Goal: Navigation & Orientation: Understand site structure

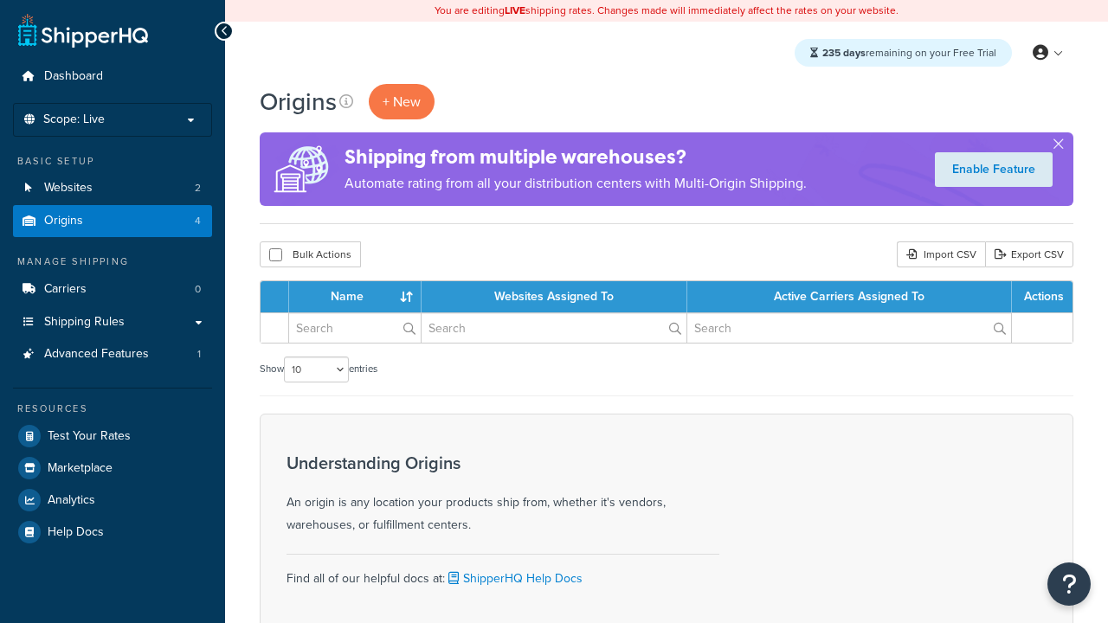
click at [359, 298] on th "Name" at bounding box center [355, 296] width 132 height 31
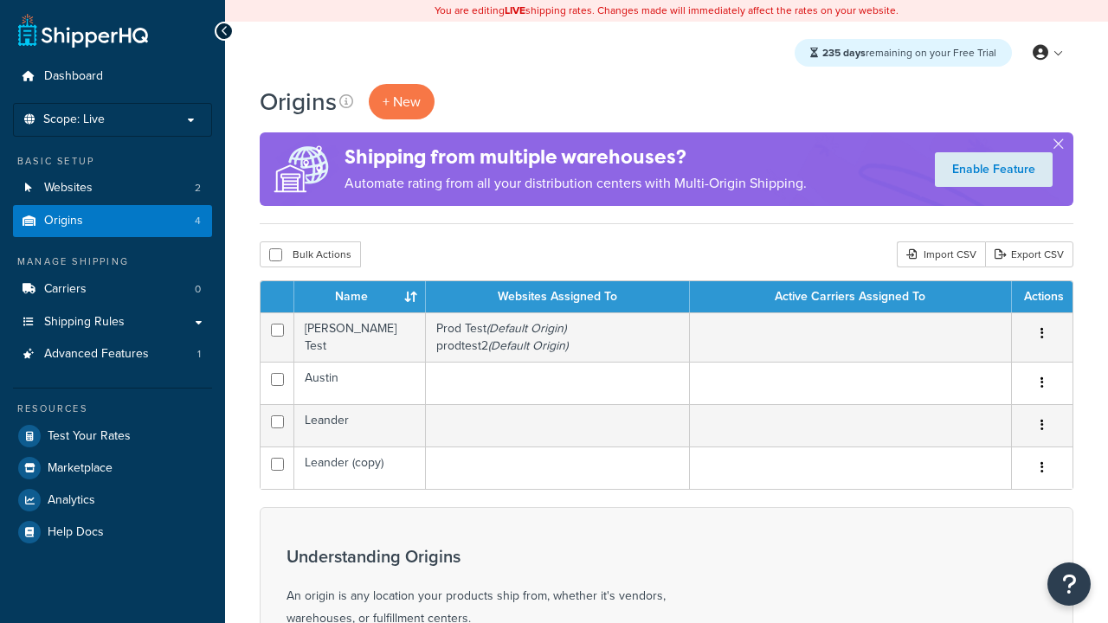
click at [359, 298] on th "Name" at bounding box center [360, 296] width 132 height 31
click at [558, 298] on th "Websites Assigned To" at bounding box center [558, 296] width 264 height 31
click at [850, 298] on th "Active Carriers Assigned To" at bounding box center [851, 296] width 322 height 31
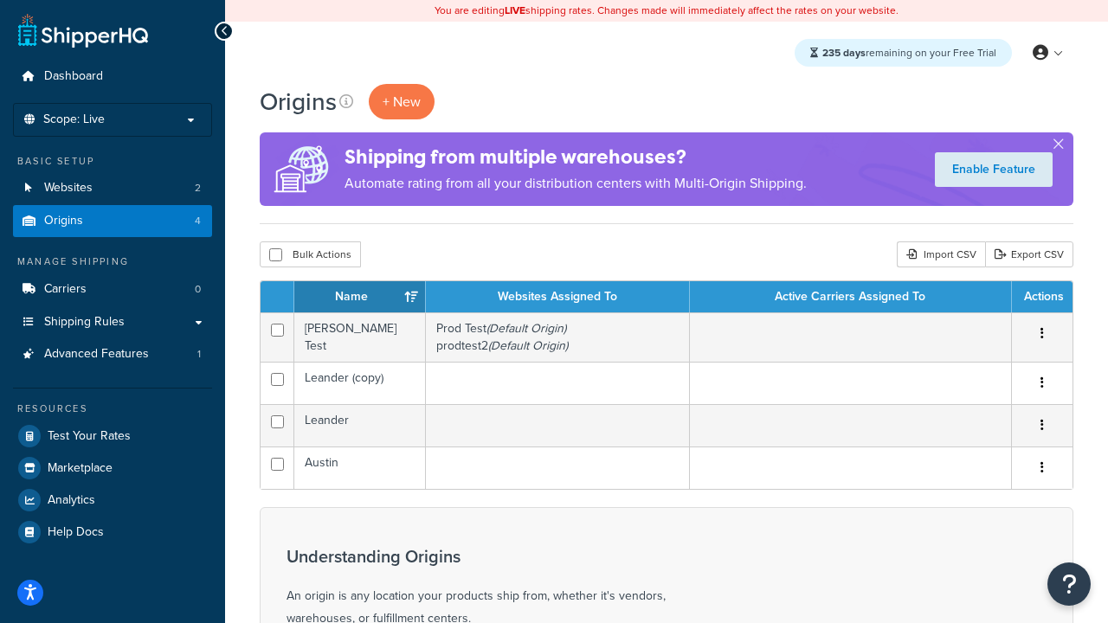
click at [1042, 298] on th "Actions" at bounding box center [1042, 296] width 61 height 31
click at [346, 101] on icon at bounding box center [346, 101] width 14 height 14
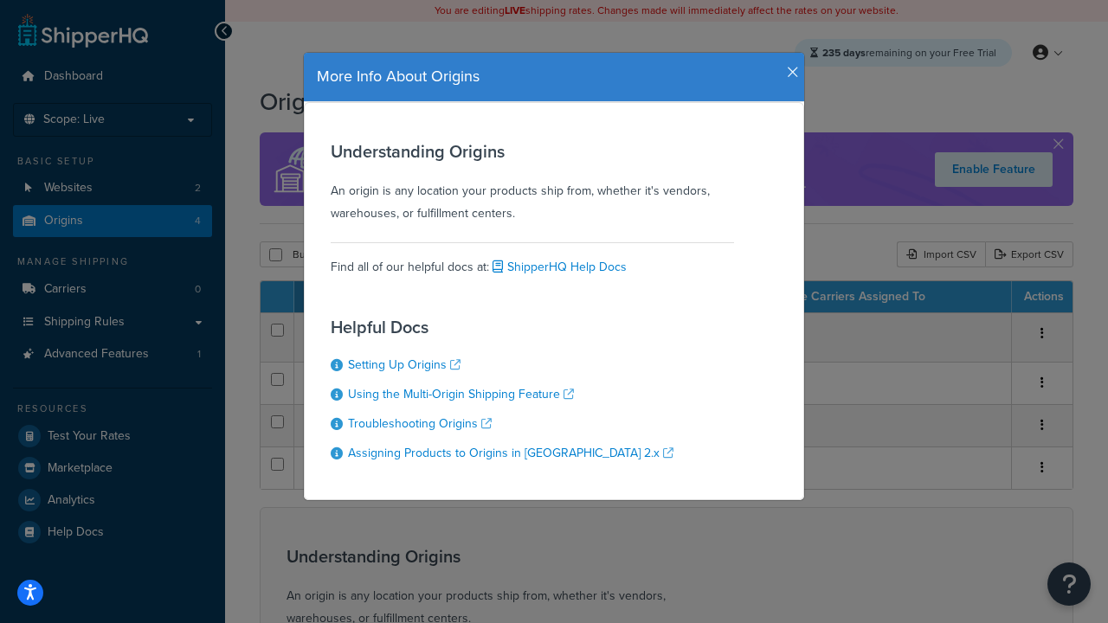
click at [789, 66] on icon "button" at bounding box center [793, 73] width 12 height 16
